Goal: Navigation & Orientation: Find specific page/section

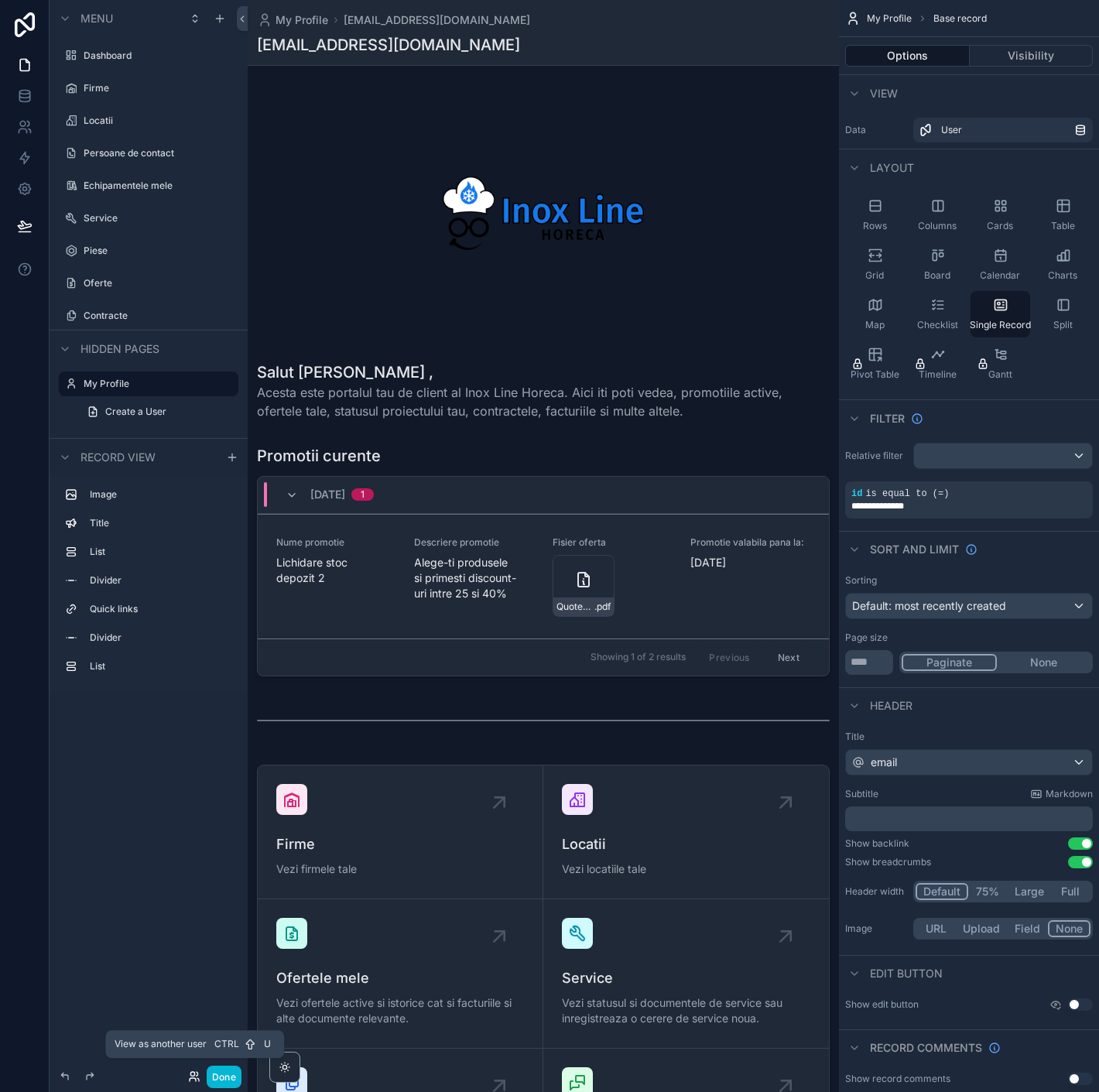
click at [196, 1080] on icon at bounding box center [193, 1080] width 7 height 3
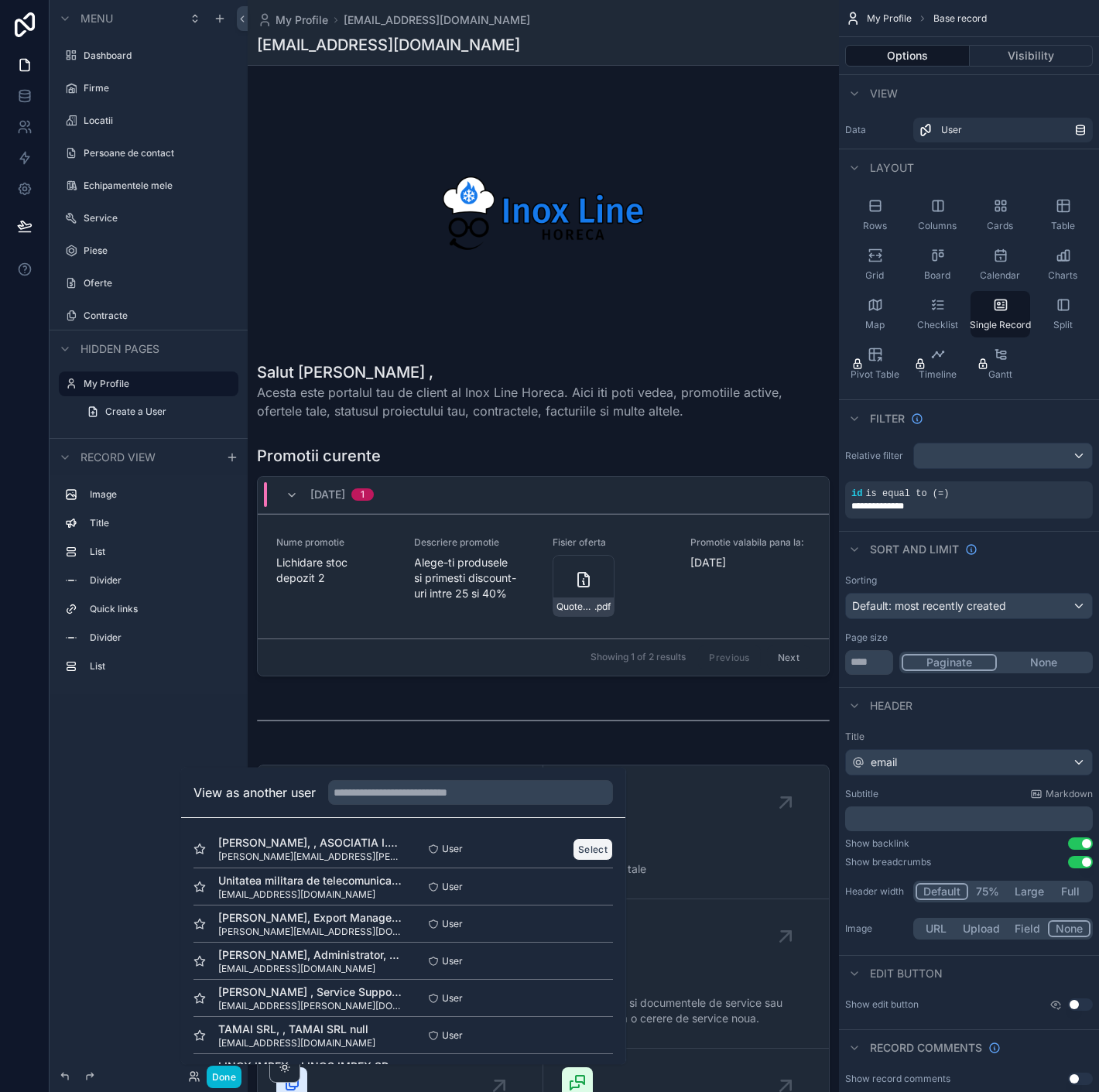
click at [575, 845] on button "Select" at bounding box center [593, 848] width 40 height 22
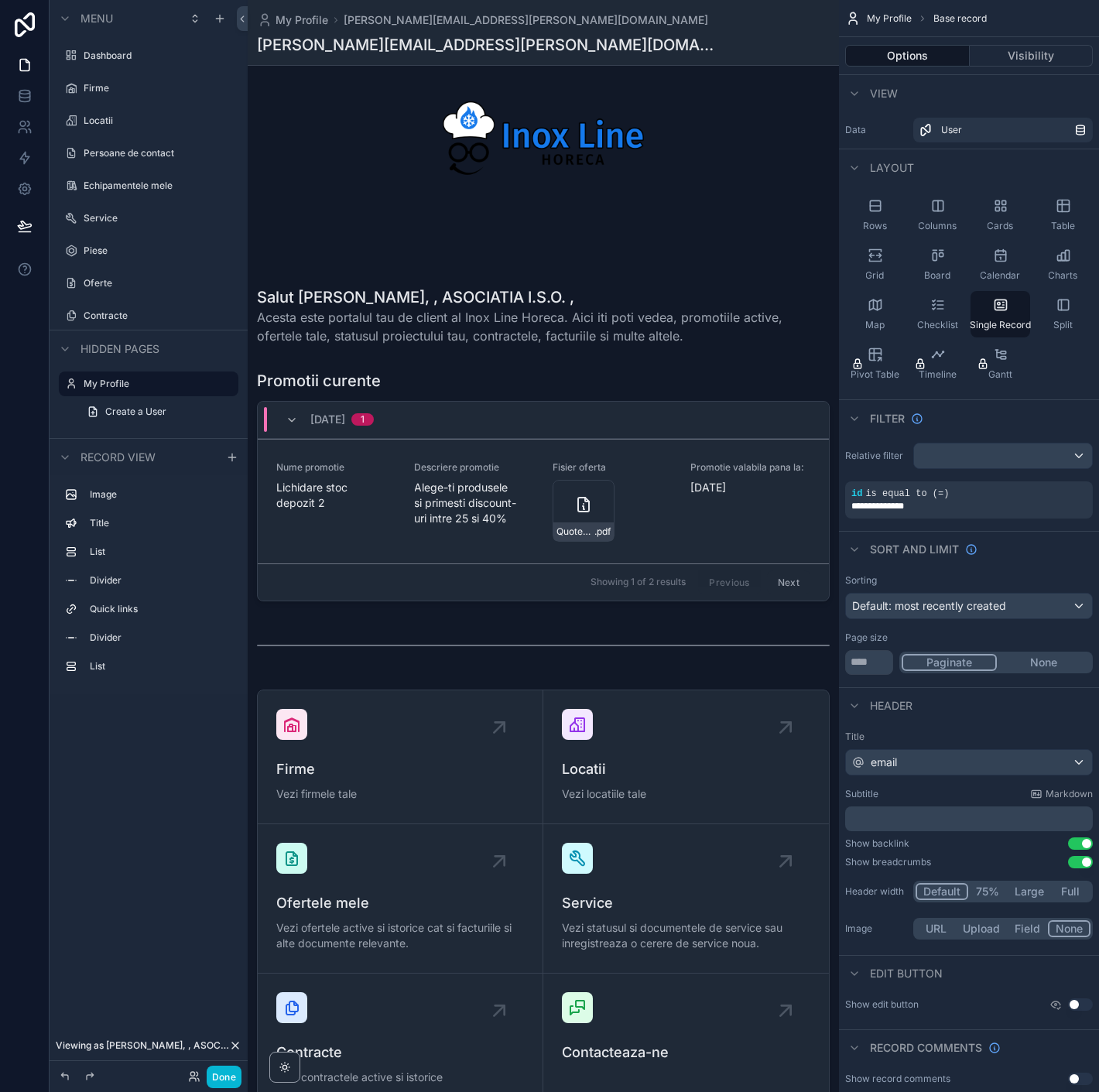
scroll to position [171, 0]
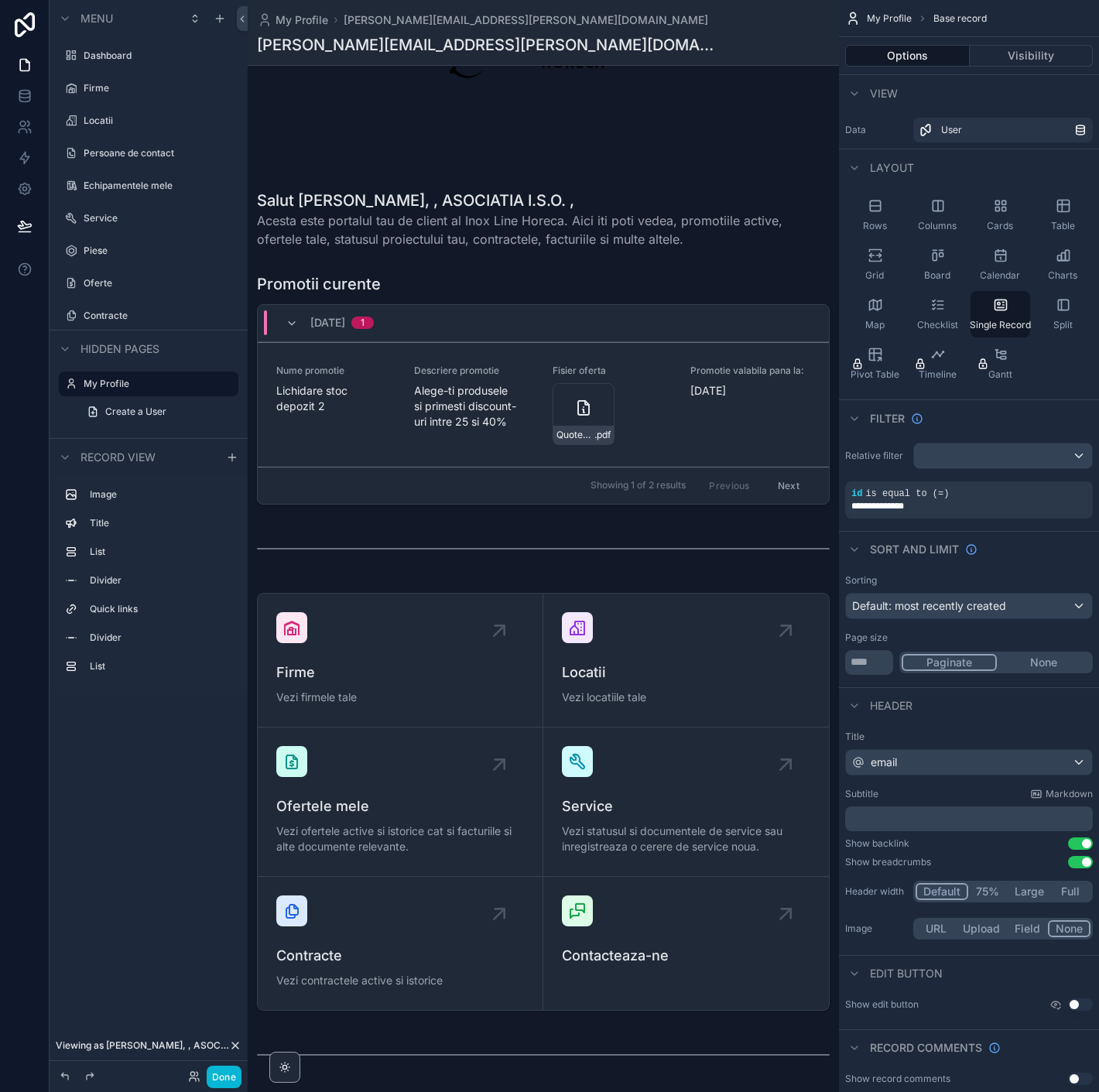
click at [486, 623] on div "scrollable content" at bounding box center [543, 913] width 592 height 2170
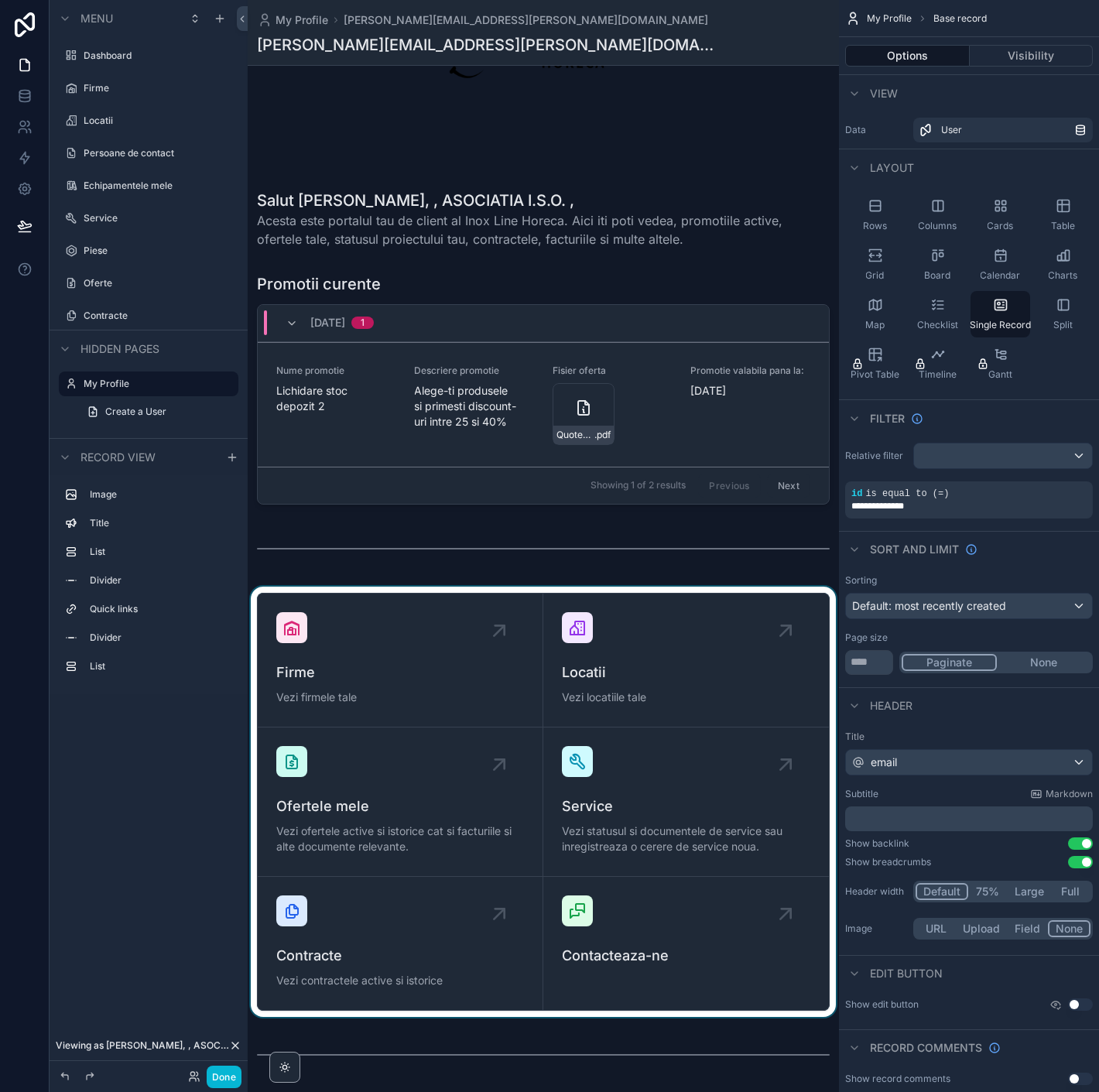
click at [497, 625] on div "scrollable content" at bounding box center [543, 802] width 592 height 430
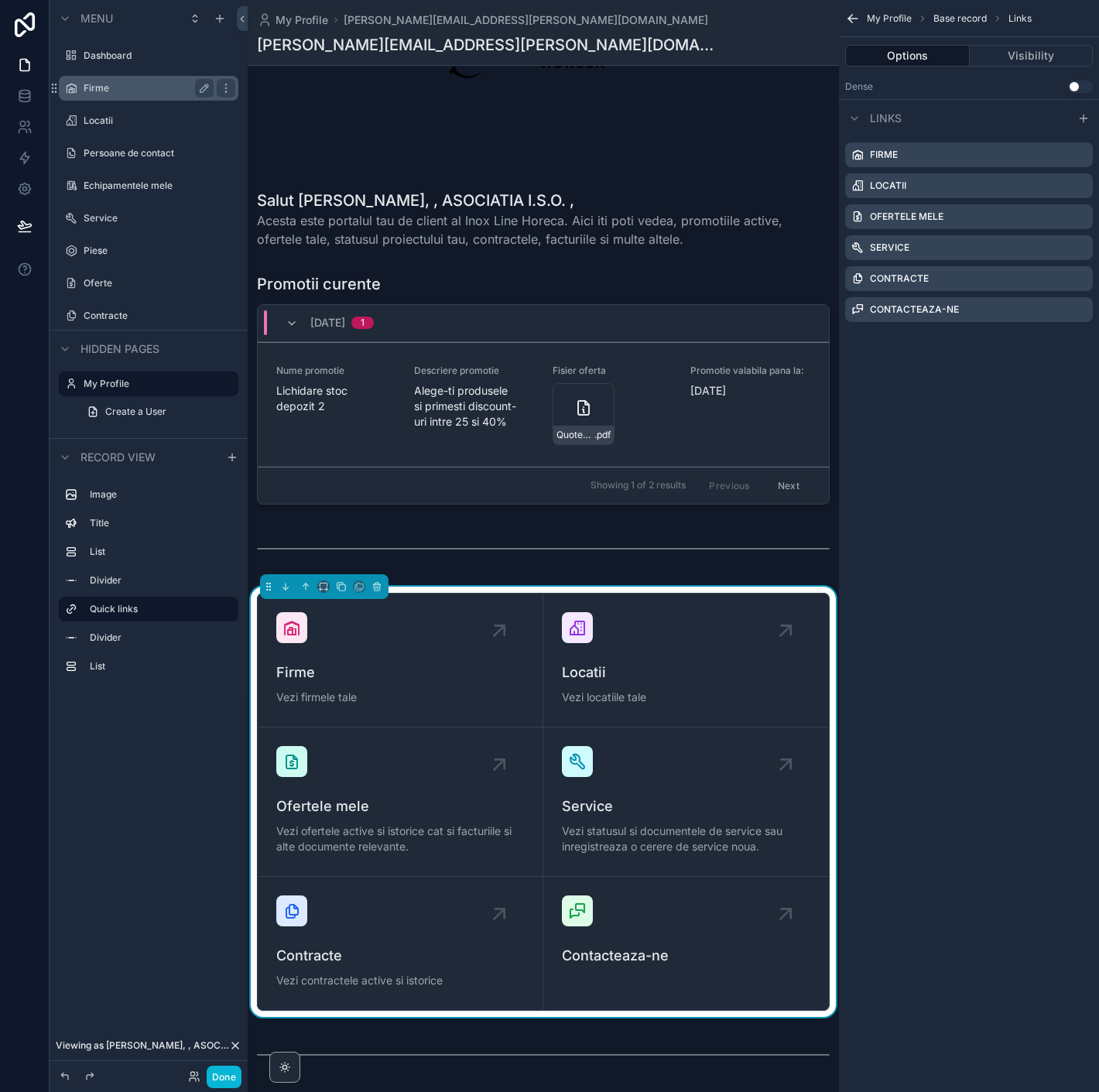
click at [117, 89] on label "Firme" at bounding box center [145, 88] width 124 height 12
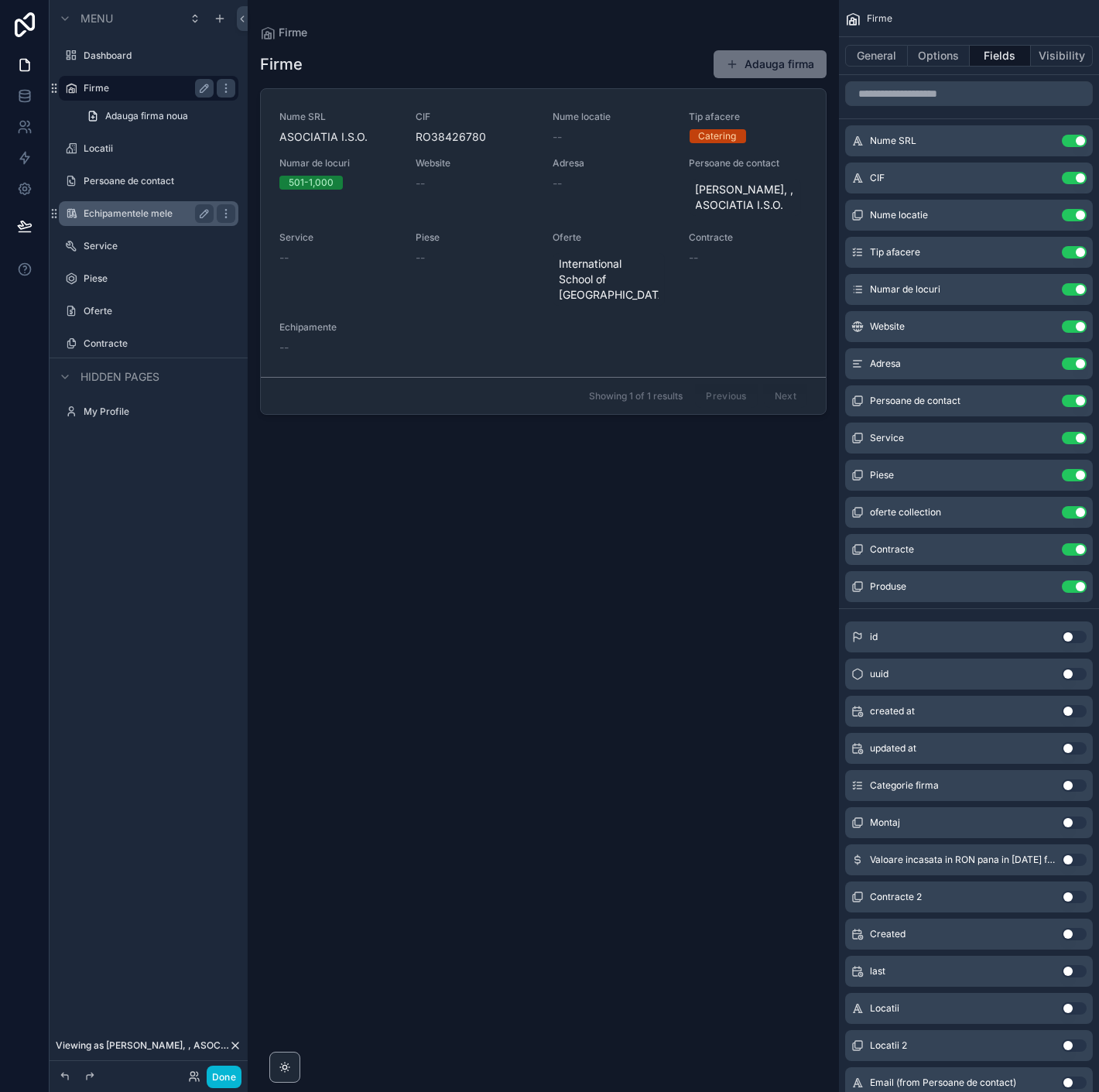
click at [149, 209] on label "Echipamentele mele" at bounding box center [145, 213] width 124 height 12
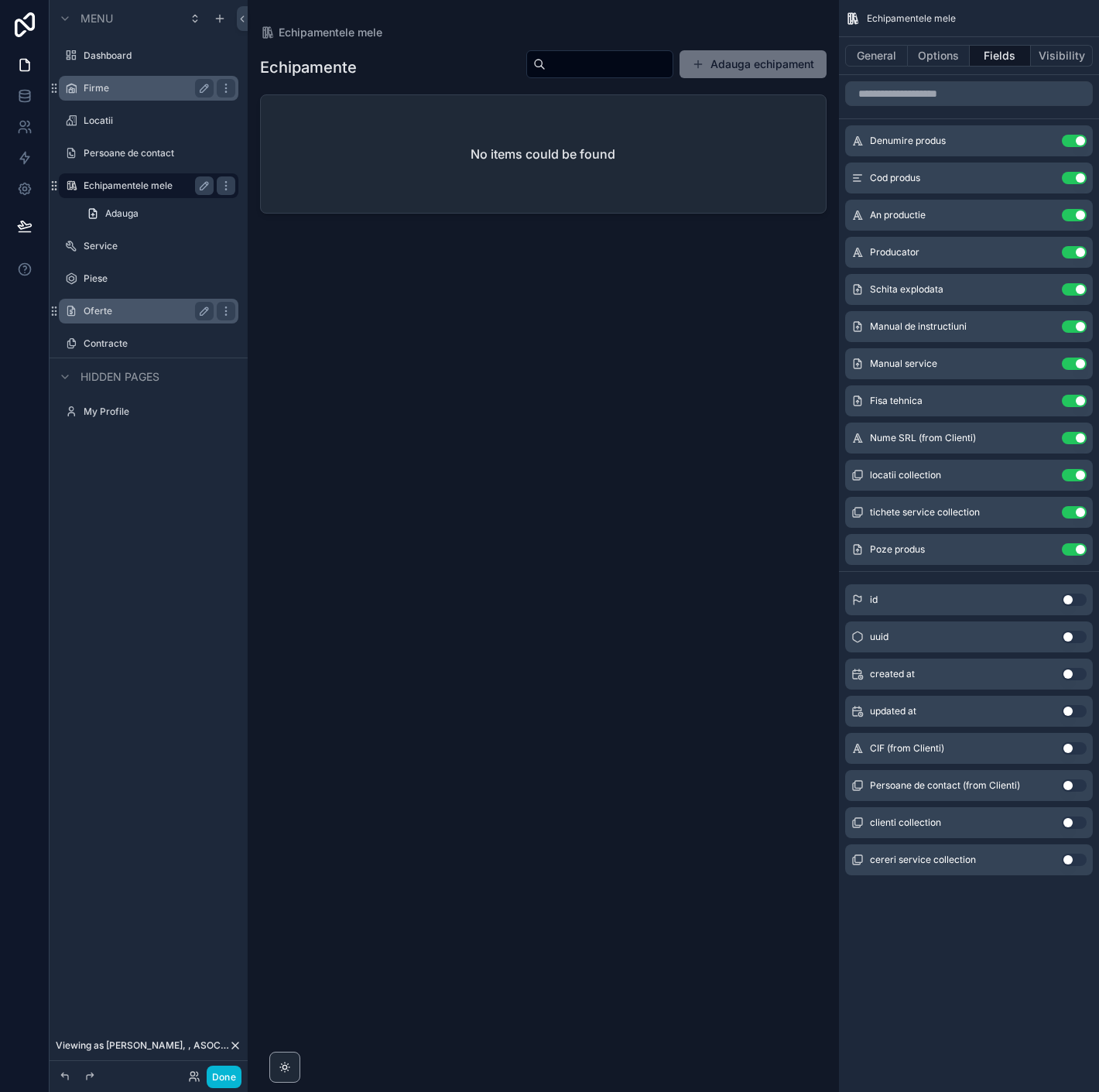
click at [112, 312] on label "Oferte" at bounding box center [145, 311] width 124 height 12
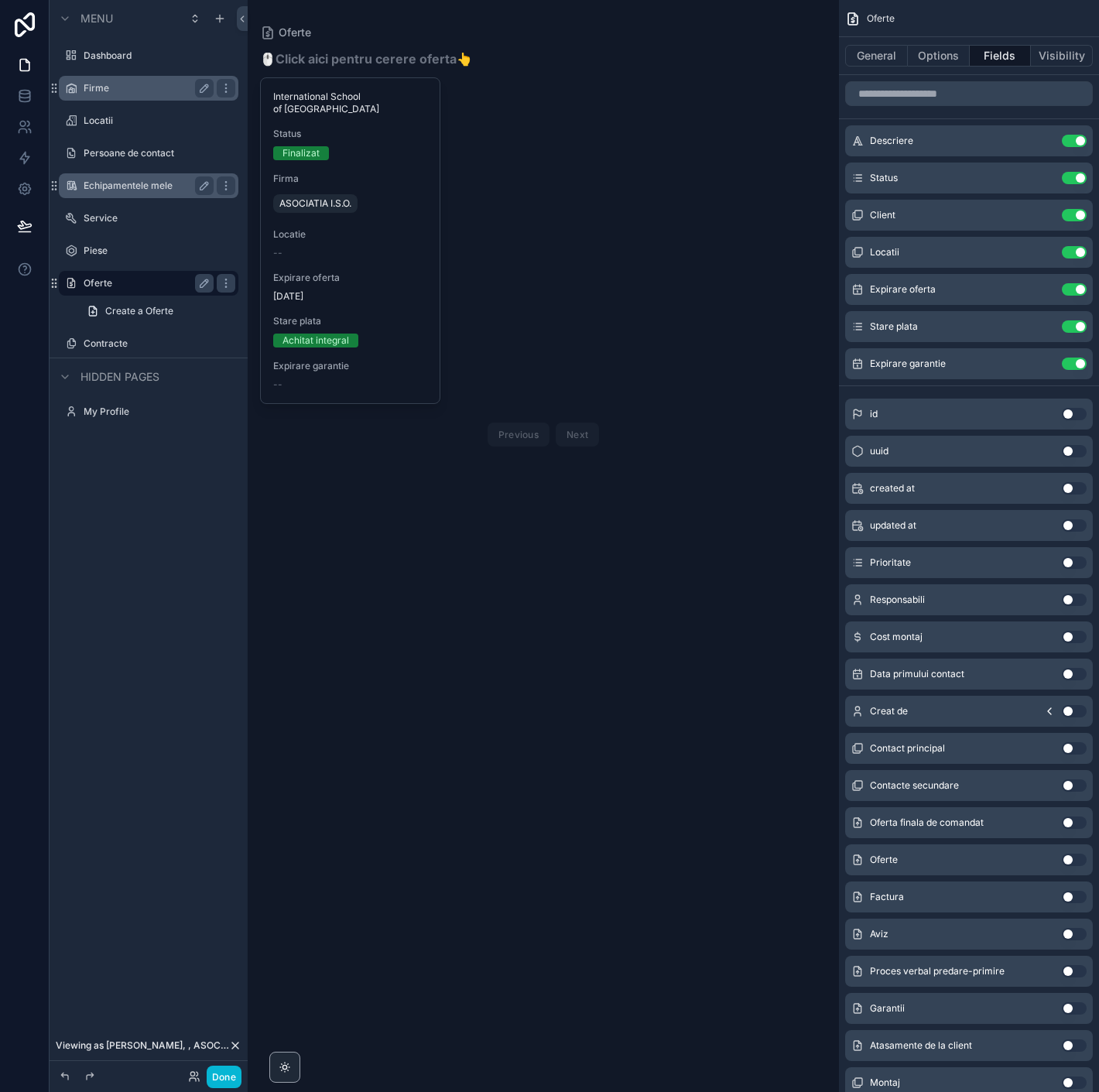
click at [364, 231] on div "scrollable content" at bounding box center [543, 251] width 592 height 502
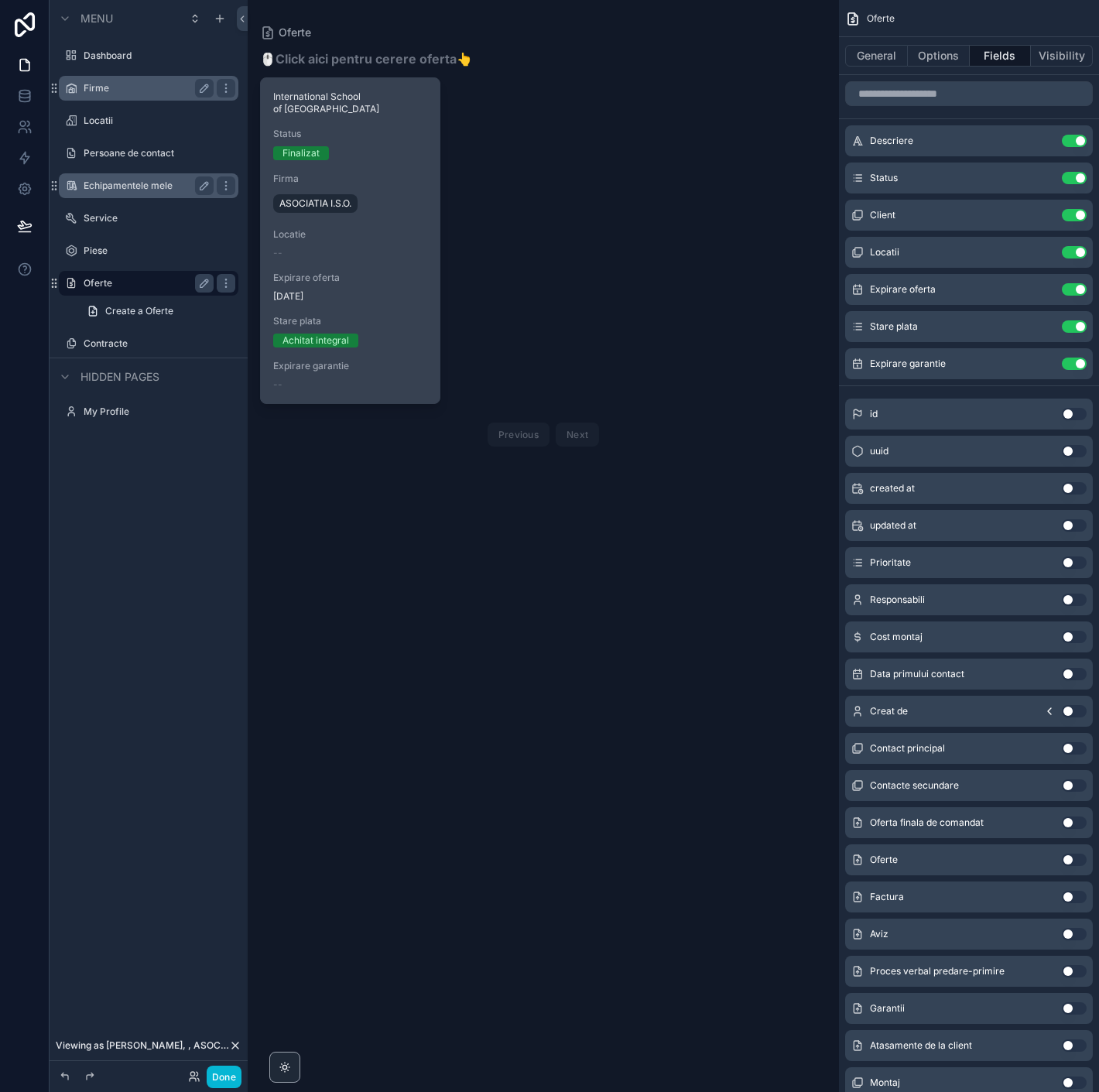
click at [358, 272] on div "Expirare oferta 3/12/2025" at bounding box center [350, 287] width 154 height 31
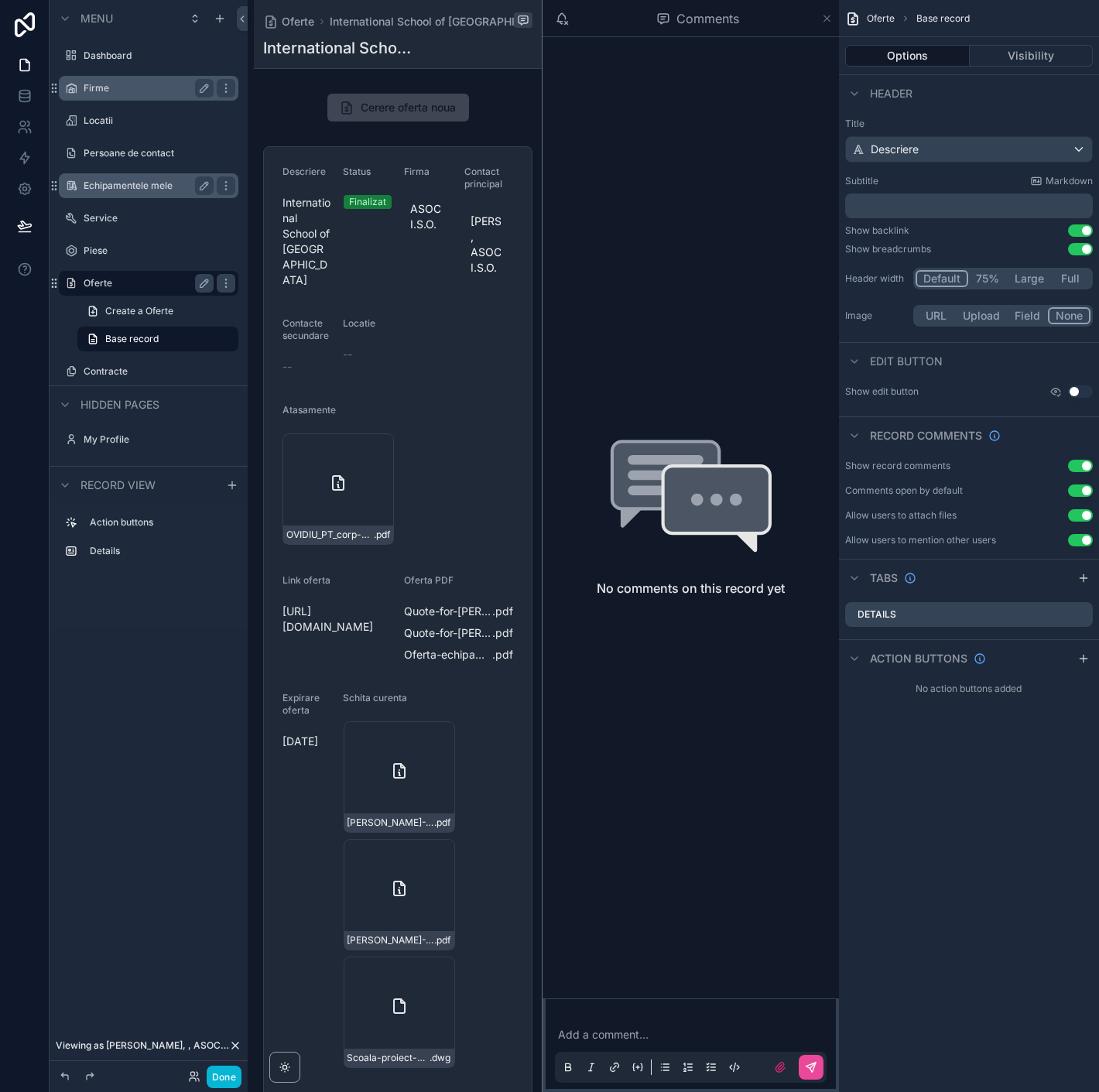
click at [824, 17] on icon "scrollable content" at bounding box center [827, 18] width 11 height 12
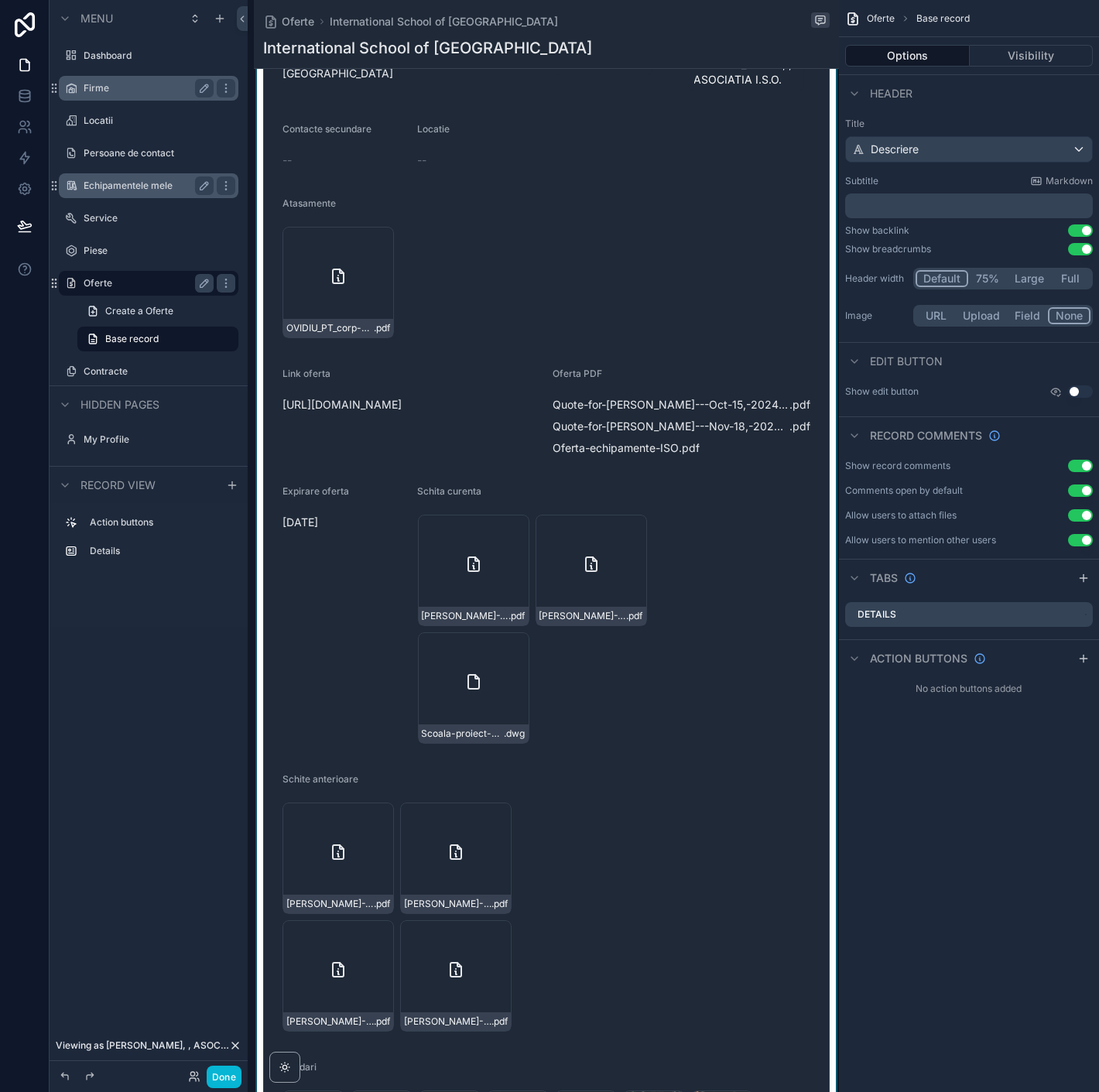
scroll to position [171, 0]
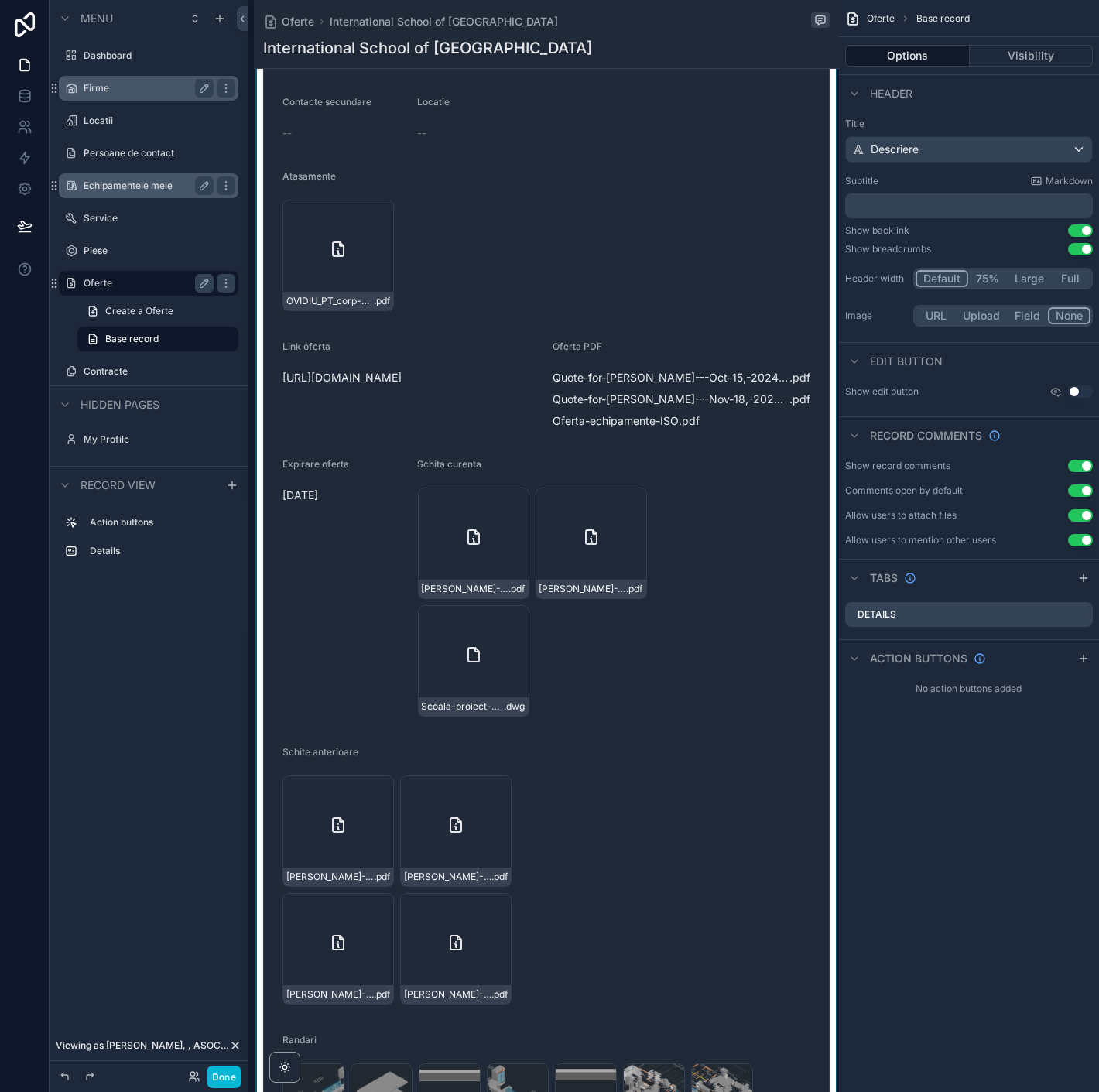
click at [685, 472] on div "scrollable content" at bounding box center [546, 798] width 585 height 1661
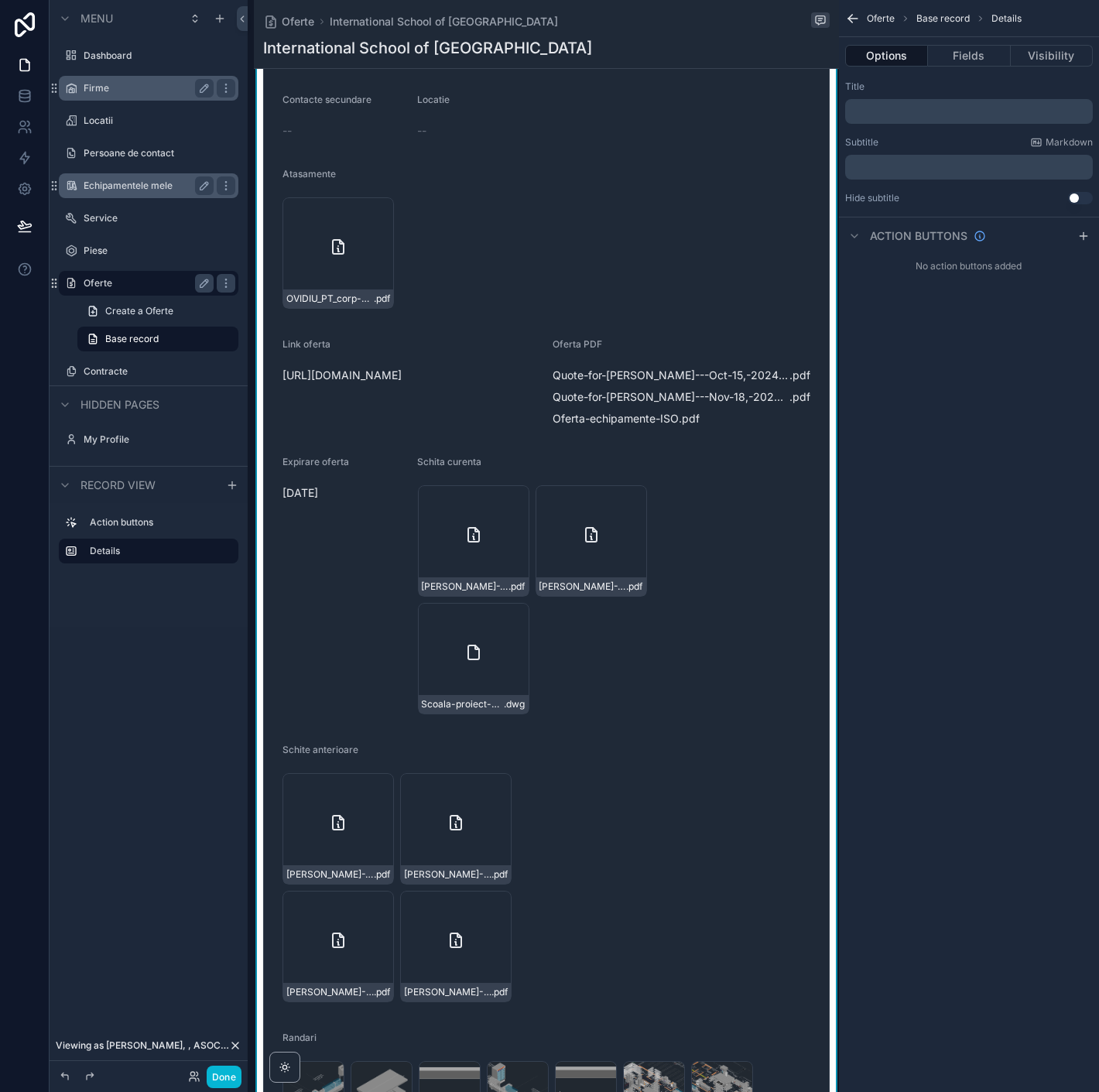
scroll to position [0, 0]
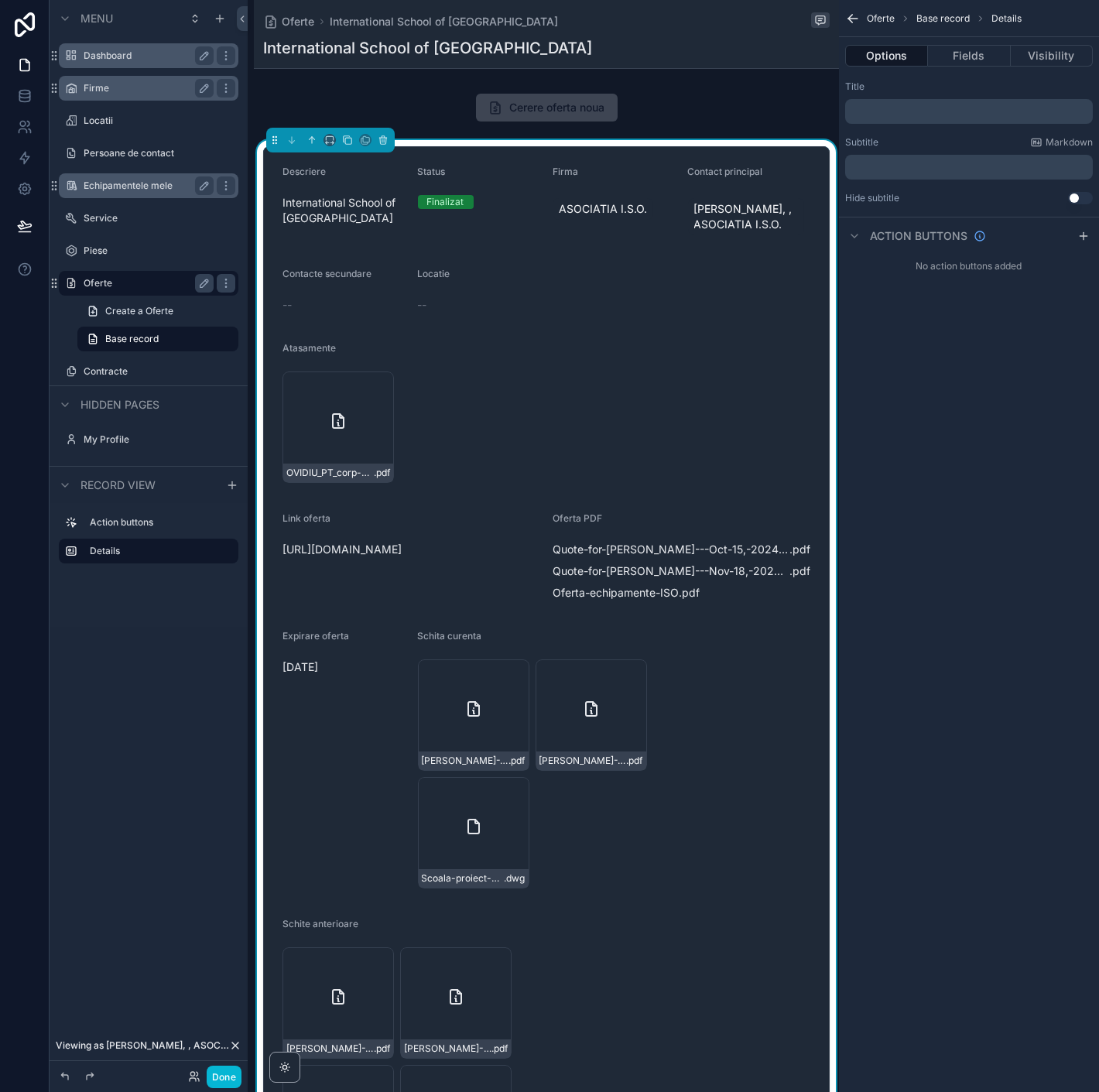
click at [166, 61] on label "Dashboard" at bounding box center [145, 55] width 124 height 12
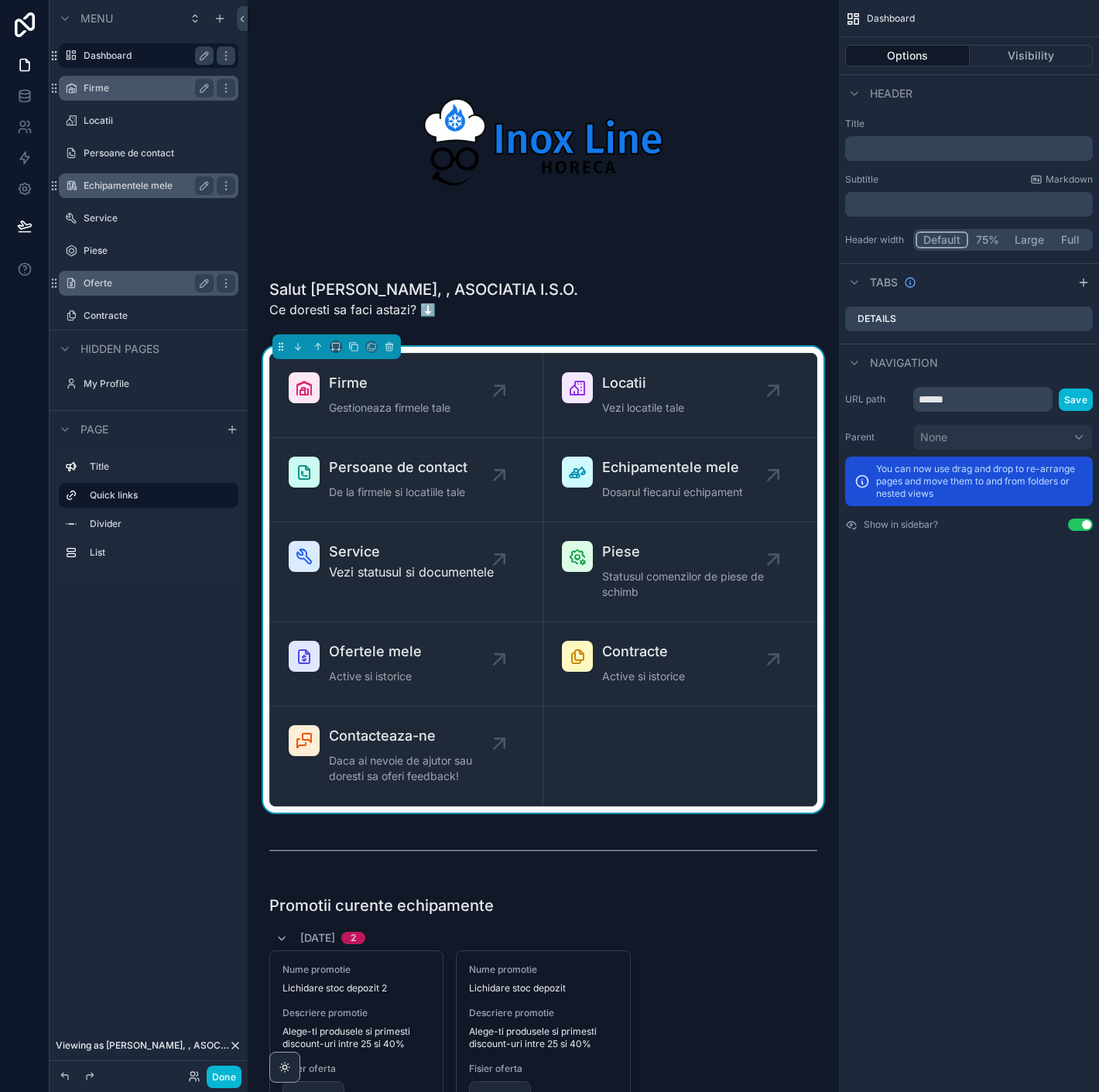
click at [626, 336] on div "Salut George Cicortas, , ASOCIATIA I.S.O. Ce doresti sa faci astazi? ⬇️ Firme G…" at bounding box center [543, 989] width 592 height 1979
